Goal: Task Accomplishment & Management: Complete application form

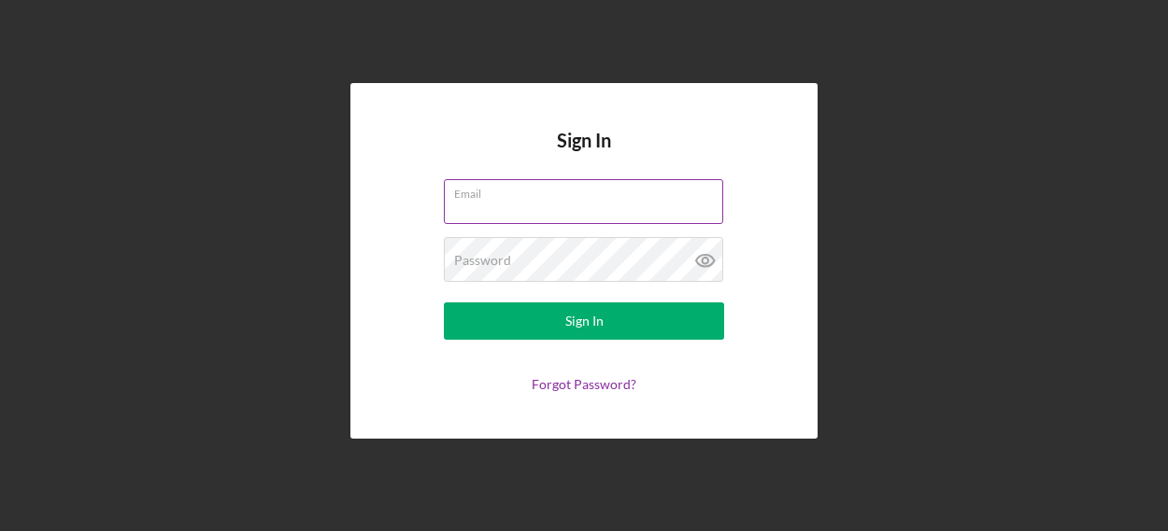
click at [582, 190] on div "Email" at bounding box center [584, 202] width 280 height 47
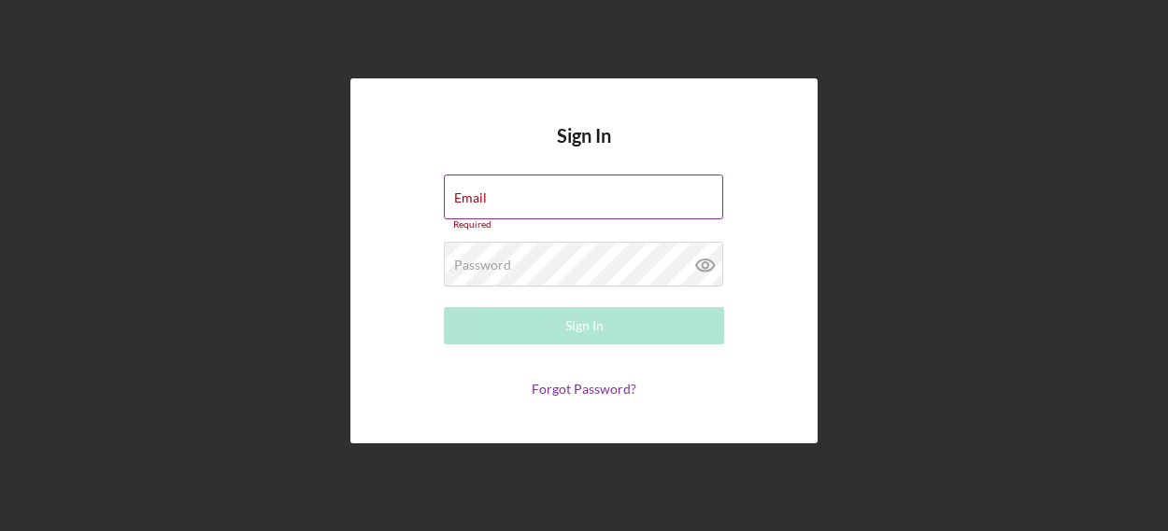
click at [530, 191] on div "Email Required" at bounding box center [584, 203] width 280 height 56
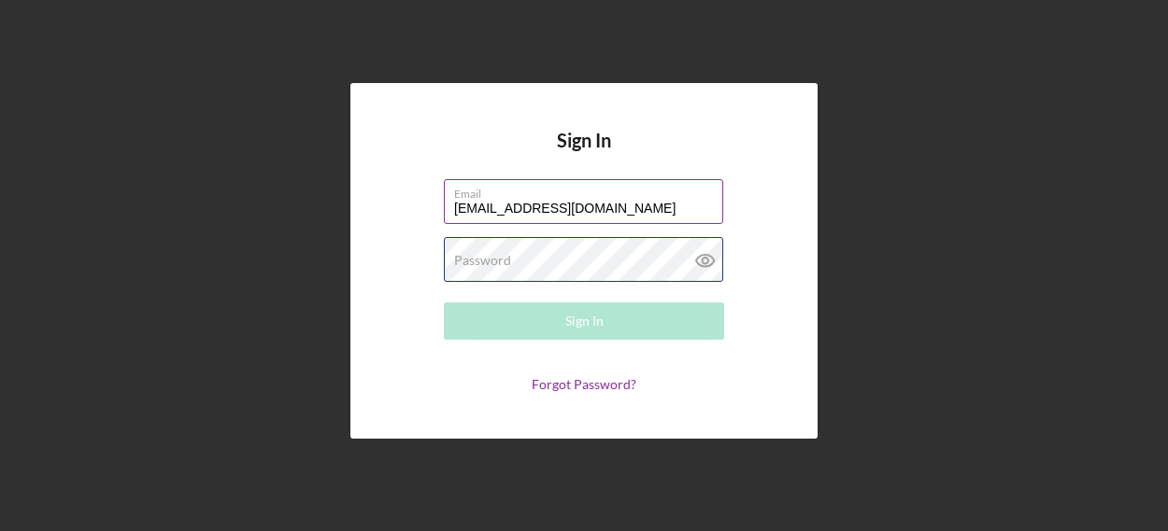
click at [572, 259] on div "Password Required" at bounding box center [584, 260] width 280 height 47
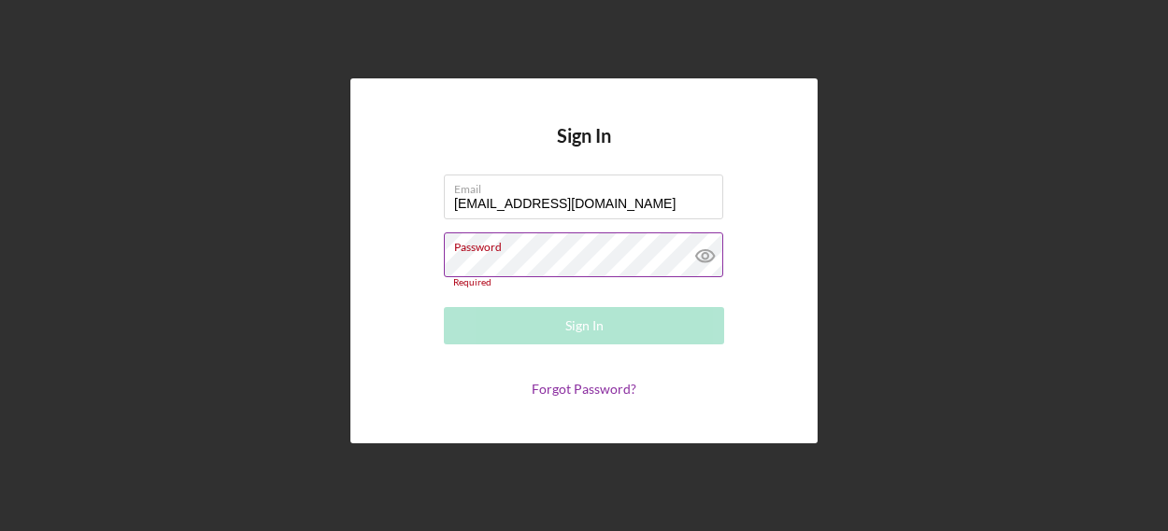
click at [537, 256] on div "Password Required" at bounding box center [584, 261] width 280 height 56
click at [647, 210] on input "yvette_zuniga05@yahoo.com" at bounding box center [583, 197] width 279 height 45
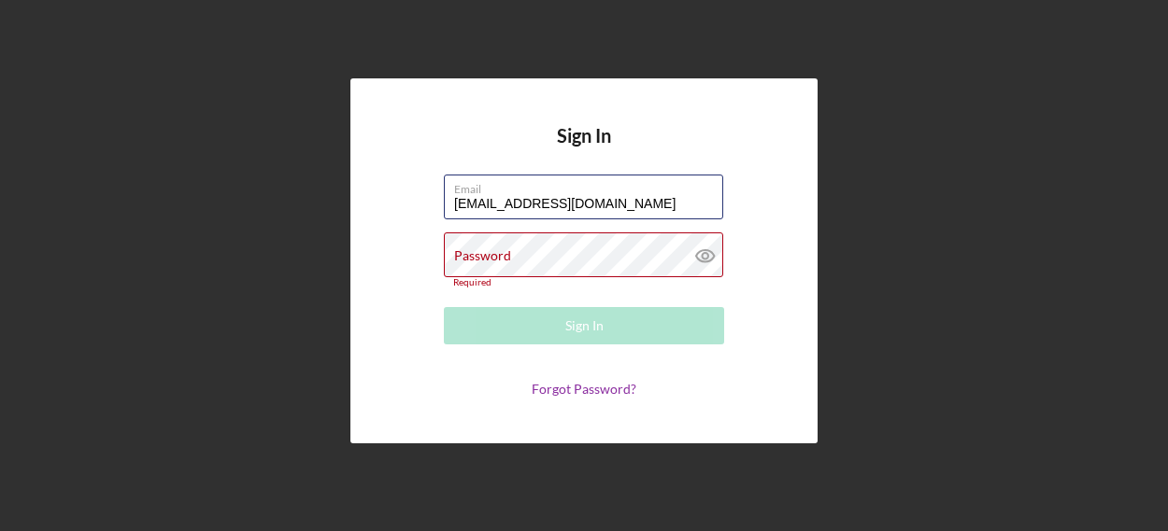
click at [581, 250] on form "Email yvette_zuniga05@yahoo.com Password Required Sign In Forgot Password?" at bounding box center [584, 286] width 374 height 222
type input "growingkindchildcare@gmail.com"
click at [661, 202] on input "growingkindchildcare@gmail.com" at bounding box center [583, 197] width 279 height 45
click at [488, 251] on label "Password" at bounding box center [482, 255] width 57 height 15
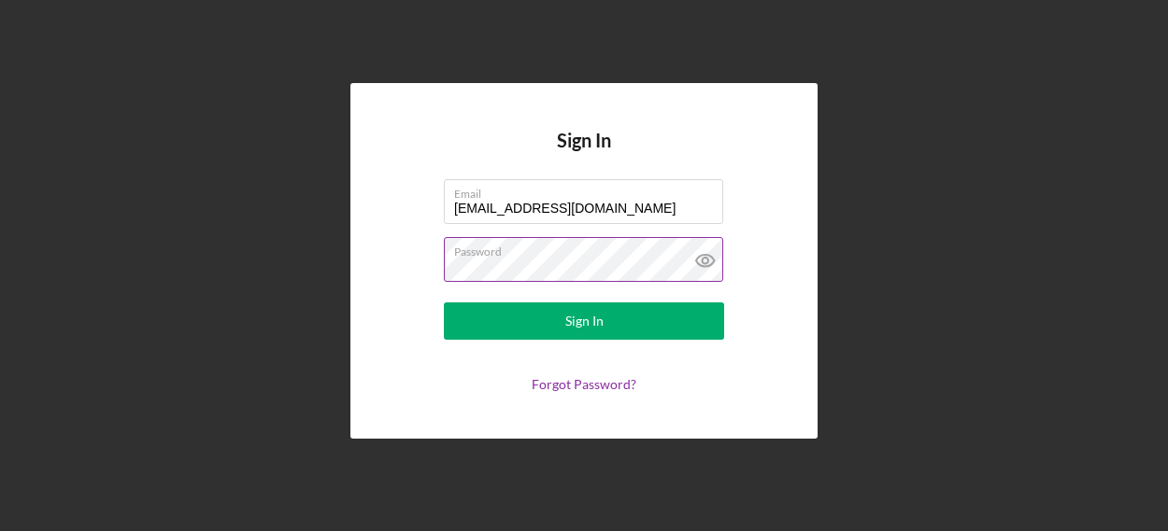
click at [444, 303] on button "Sign In" at bounding box center [584, 321] width 280 height 37
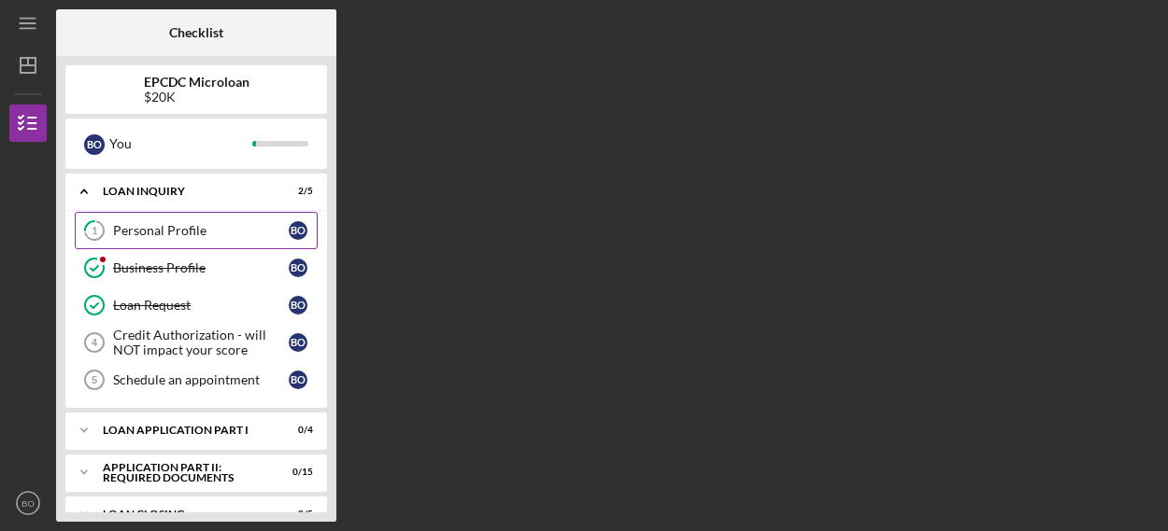
click at [152, 219] on link "1 Personal Profile B O" at bounding box center [196, 230] width 243 height 37
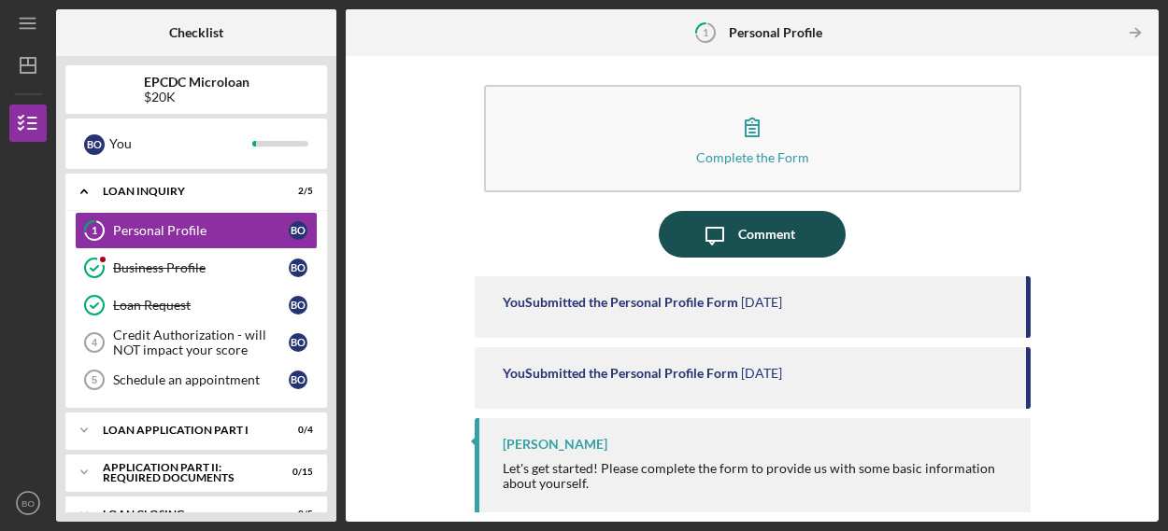
scroll to position [10, 0]
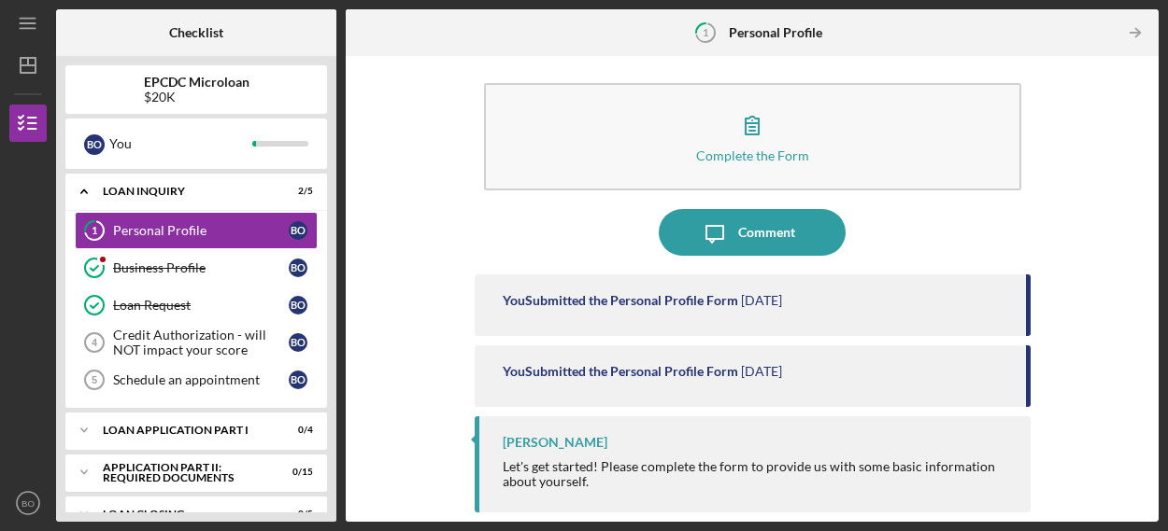
click at [587, 305] on div "You Submitted the Personal Profile Form" at bounding box center [620, 300] width 235 height 15
click at [593, 389] on div "You Submitted the Personal Profile Form 2 months ago" at bounding box center [752, 377] width 556 height 62
drag, startPoint x: 1151, startPoint y: 304, endPoint x: 1150, endPoint y: 335, distance: 31.8
click at [1150, 335] on div "Complete the Form Form Icon/Message Comment You Submitted the Personal Profile …" at bounding box center [752, 289] width 813 height 466
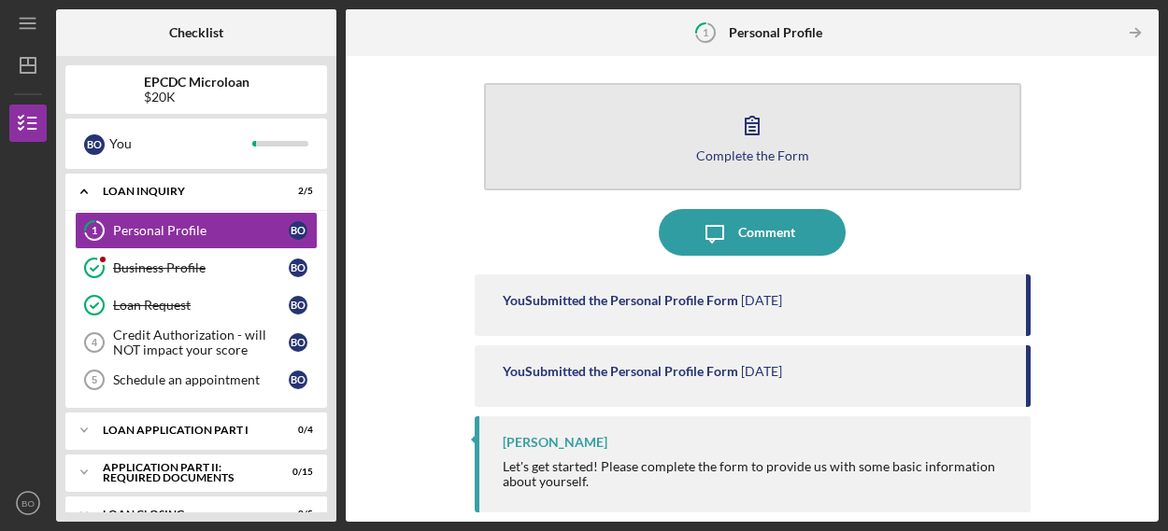
scroll to position [4, 0]
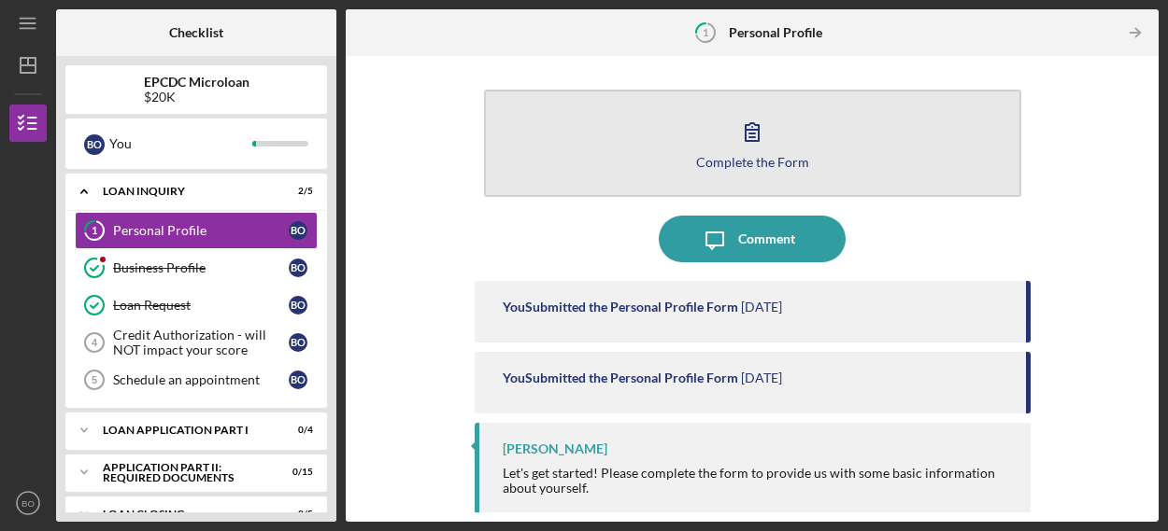
click at [719, 137] on button "Complete the Form Form" at bounding box center [752, 143] width 537 height 107
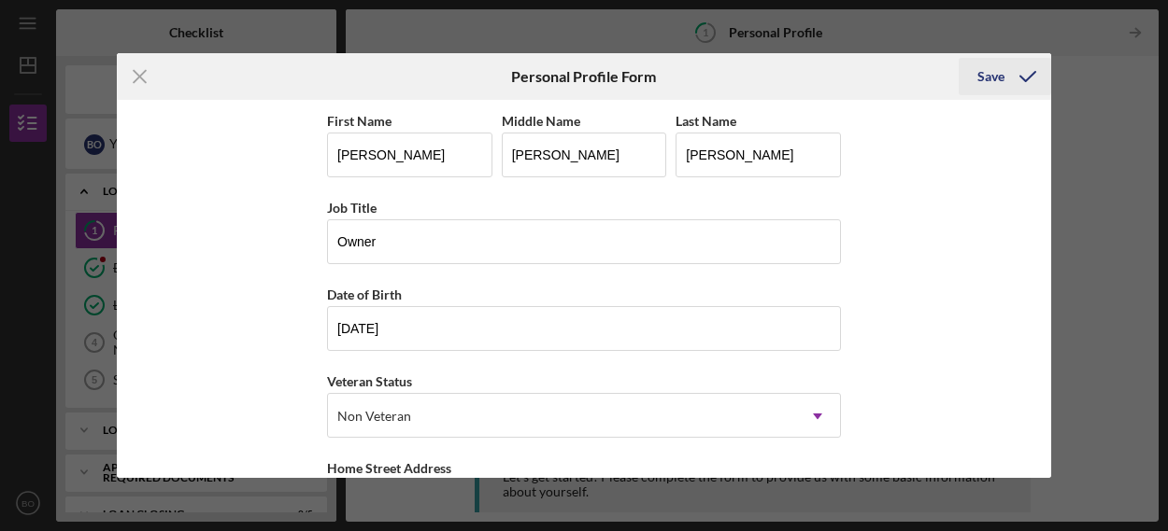
click at [996, 72] on div "Save" at bounding box center [990, 76] width 27 height 37
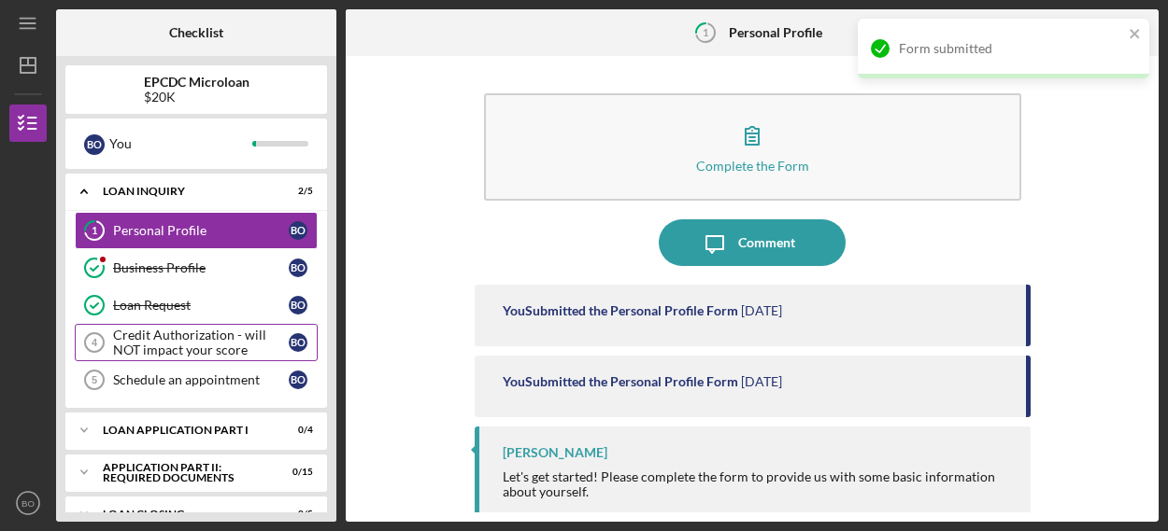
click at [177, 345] on div "Credit Authorization - will NOT impact your score" at bounding box center [201, 343] width 176 height 30
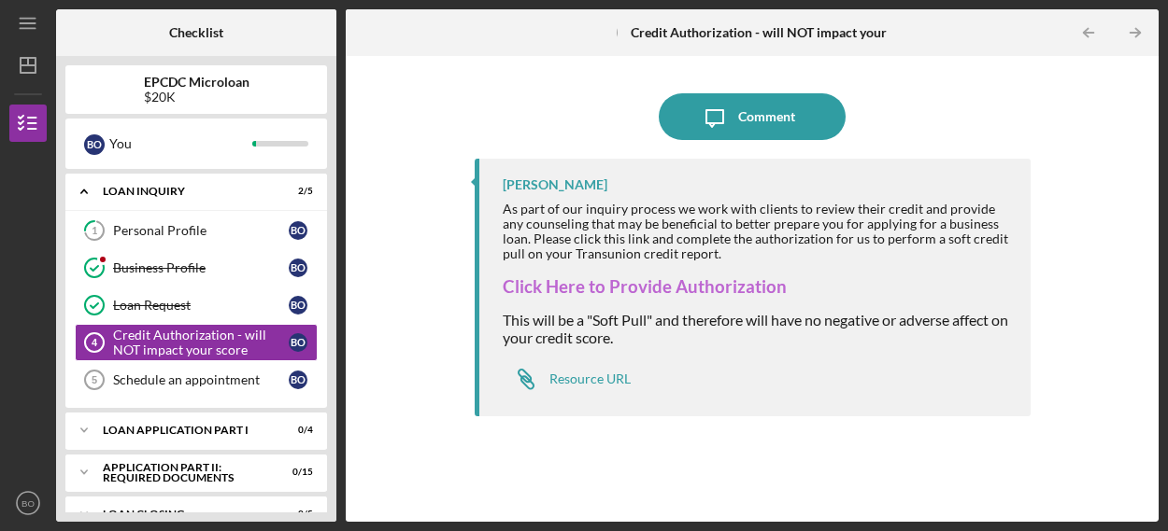
click at [653, 281] on link "Click Here to Provide Authorization" at bounding box center [645, 286] width 284 height 21
click at [393, 238] on div "Icon/Message Comment [PERSON_NAME] As part of our inquiry process we work with …" at bounding box center [752, 288] width 794 height 447
click at [169, 430] on div "Loan Application Part I" at bounding box center [203, 430] width 201 height 11
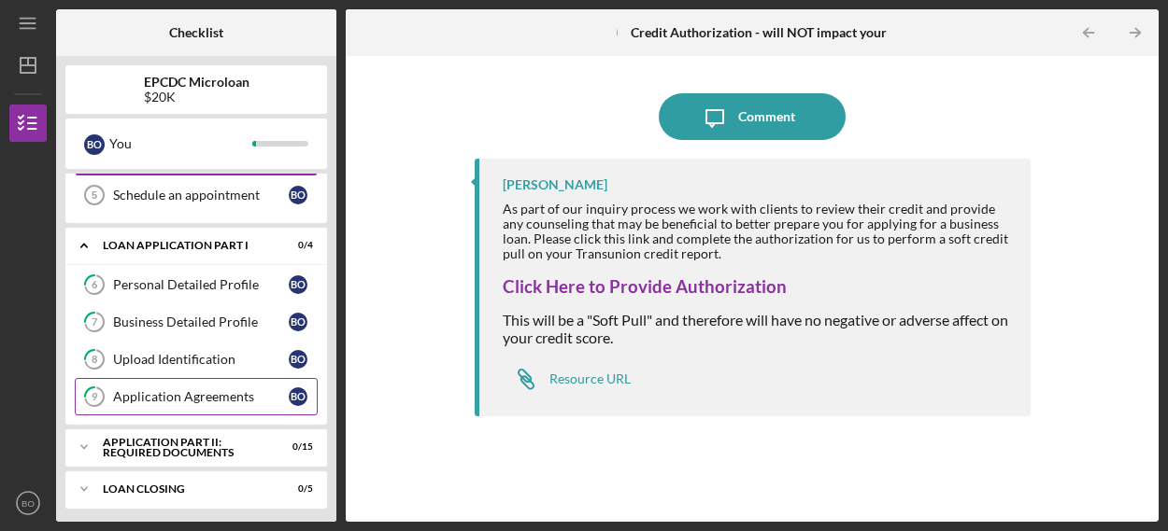
scroll to position [191, 0]
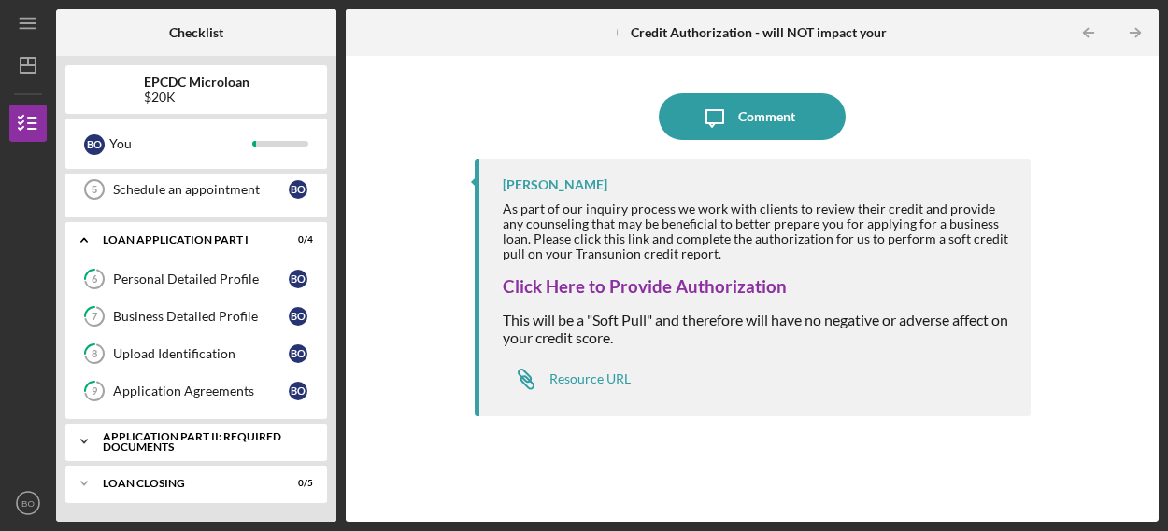
click at [178, 424] on div "Icon/Expander Application Part II: Required Documents 0 / 15" at bounding box center [196, 441] width 262 height 37
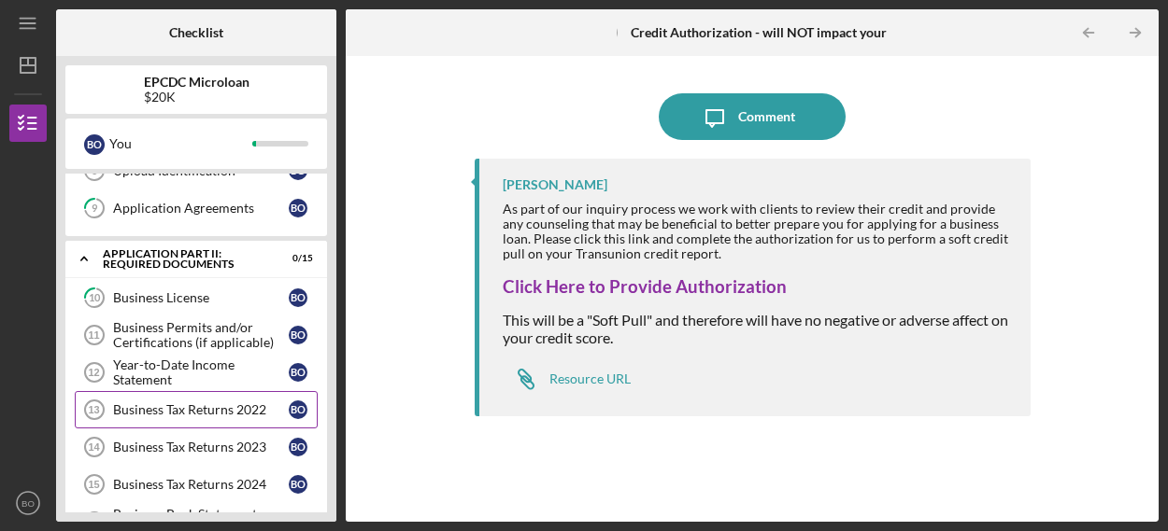
scroll to position [376, 0]
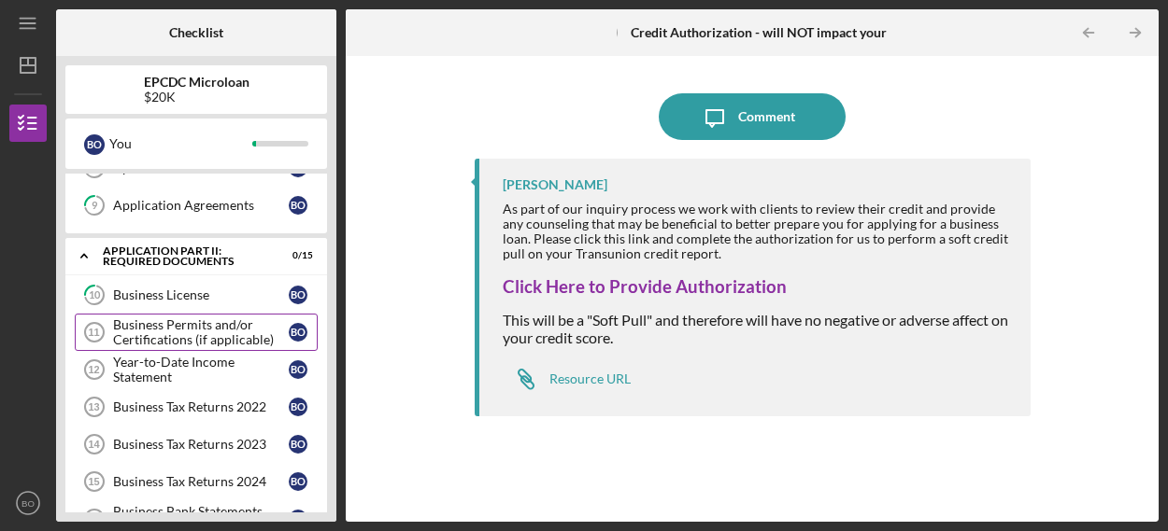
click at [174, 333] on div "Business Permits and/or Certifications (if applicable)" at bounding box center [201, 333] width 176 height 30
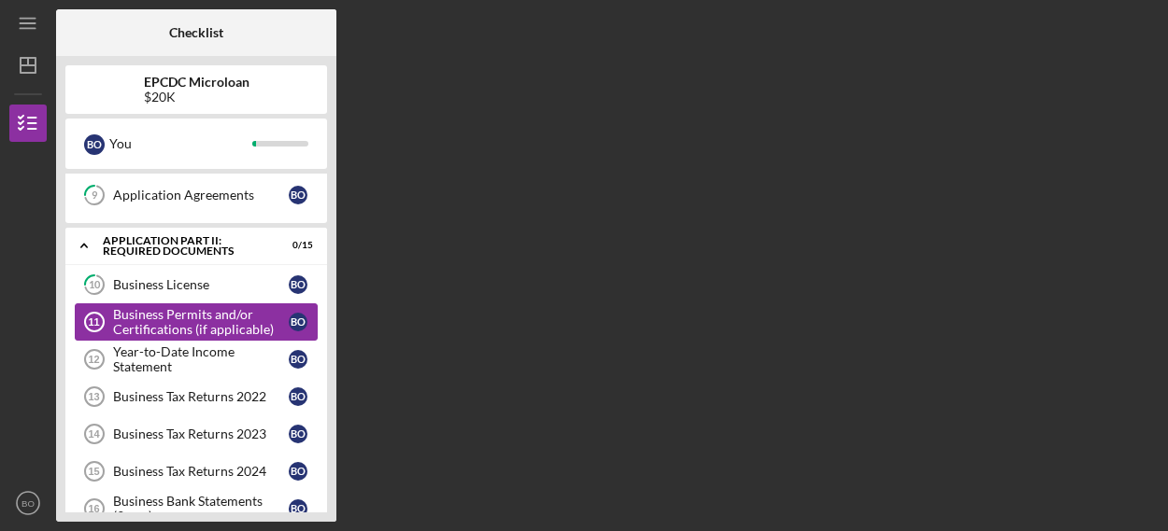
scroll to position [389, 0]
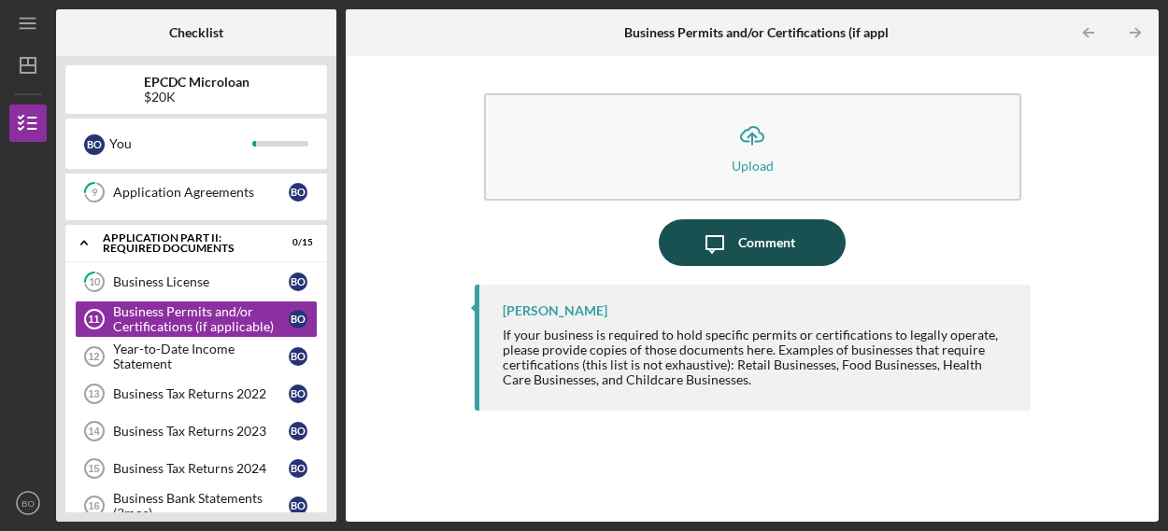
click at [766, 247] on div "Comment" at bounding box center [766, 242] width 57 height 47
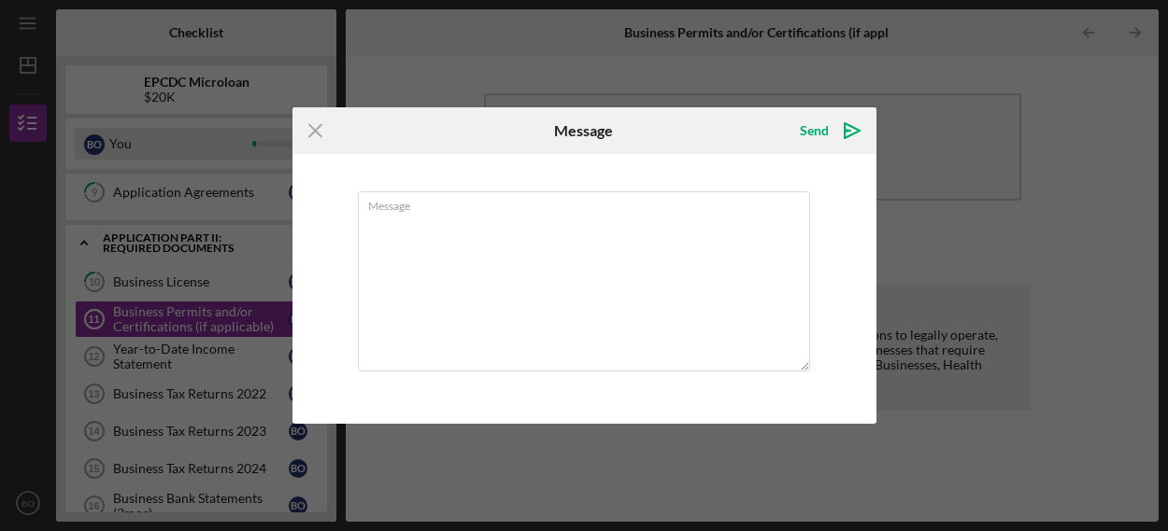
click at [310, 138] on icon "Icon/Menu Close" at bounding box center [315, 130] width 47 height 47
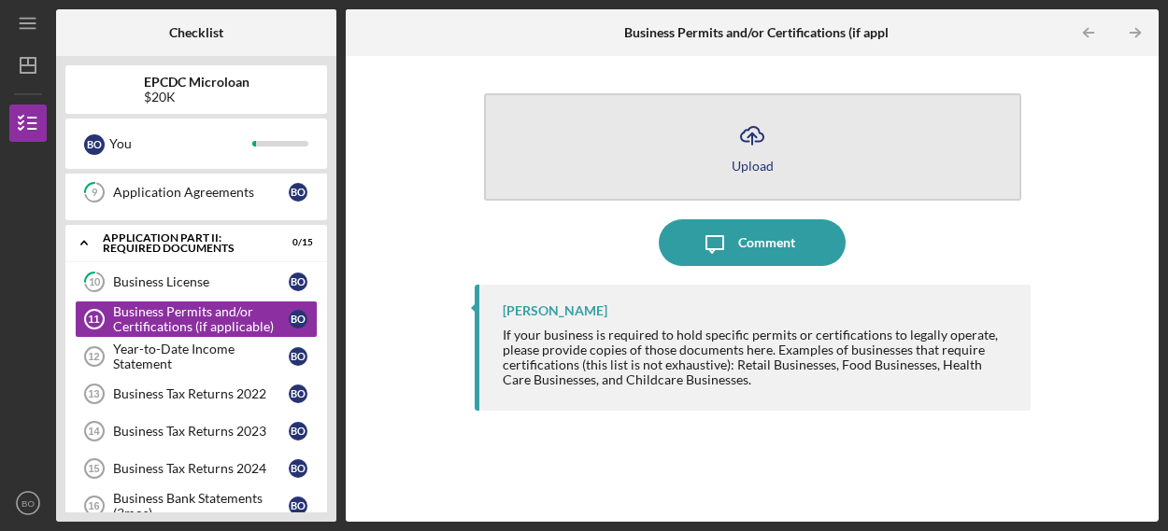
click at [757, 178] on button "Icon/Upload Upload" at bounding box center [752, 146] width 537 height 107
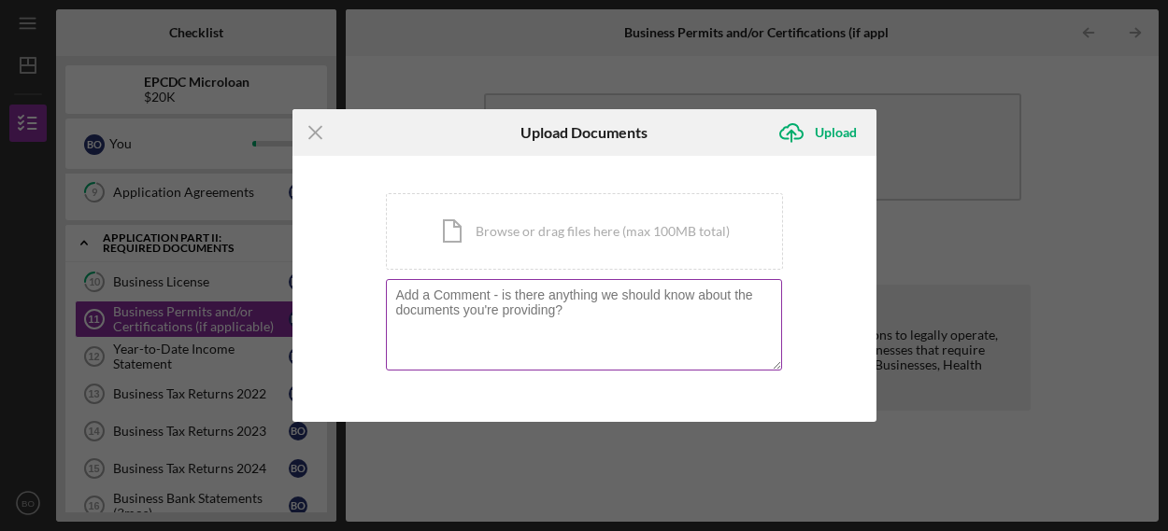
click at [500, 313] on textarea at bounding box center [584, 325] width 396 height 92
click at [584, 227] on div "Icon/Document Browse or drag files here (max 100MB total) Tap to choose files o…" at bounding box center [584, 231] width 397 height 77
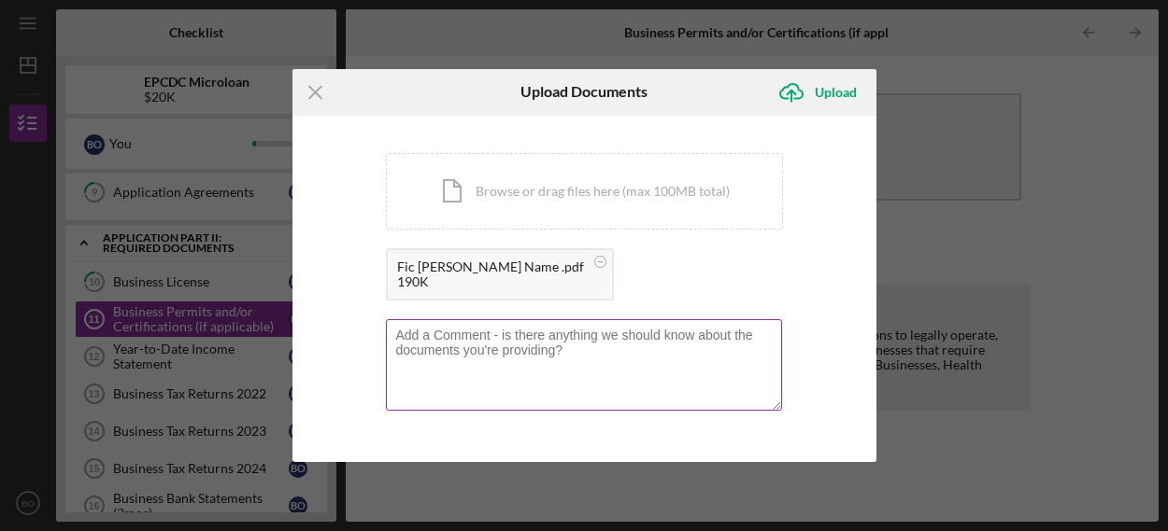
click at [509, 334] on textarea at bounding box center [584, 365] width 396 height 92
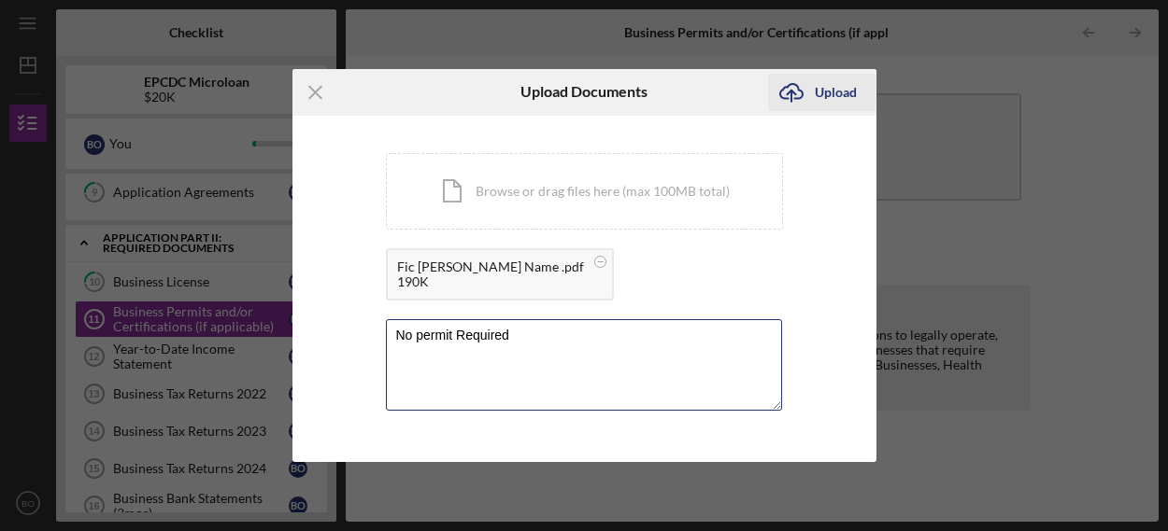
type textarea "No permit Required"
click at [832, 101] on div "Upload" at bounding box center [835, 92] width 42 height 37
